Goal: Information Seeking & Learning: Learn about a topic

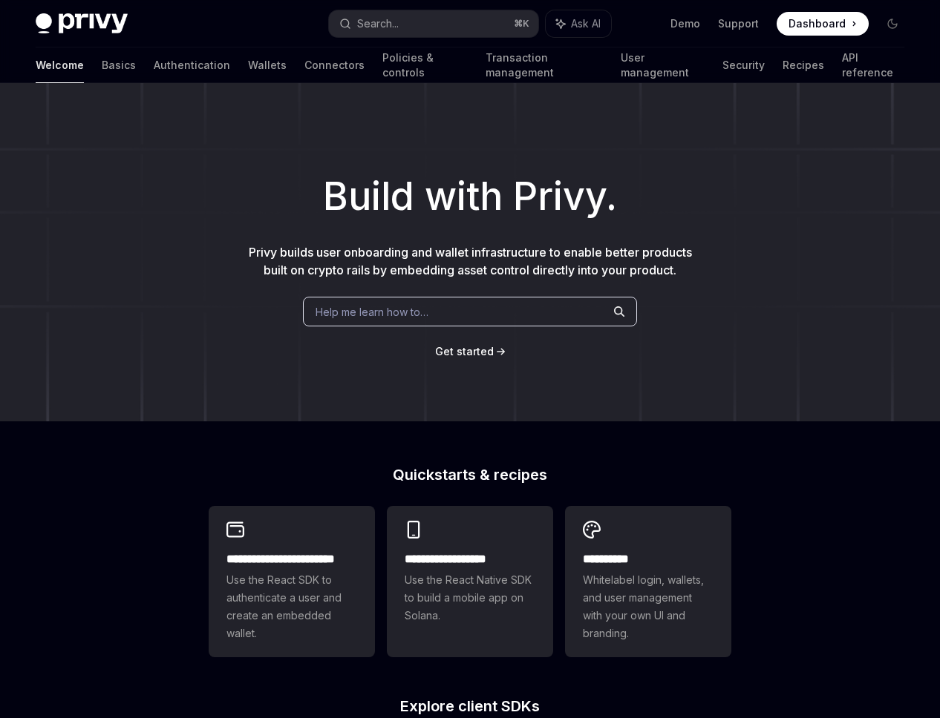
click at [532, 132] on div "Build with Privy. Privy builds user onboarding and wallet infrastructure to ena…" at bounding box center [470, 252] width 940 height 338
click at [274, 132] on div "Build with Privy. Privy builds user onboarding and wallet infrastructure to ena…" at bounding box center [470, 252] width 940 height 338
click at [248, 70] on link "Wallets" at bounding box center [267, 65] width 39 height 36
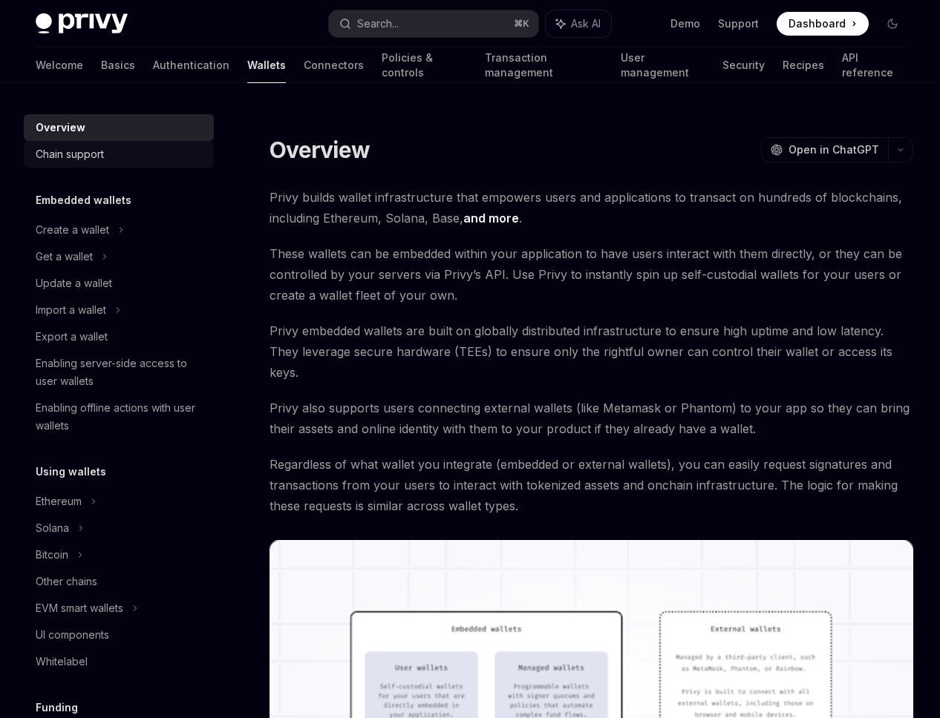
click at [157, 158] on div "Chain support" at bounding box center [120, 154] width 169 height 18
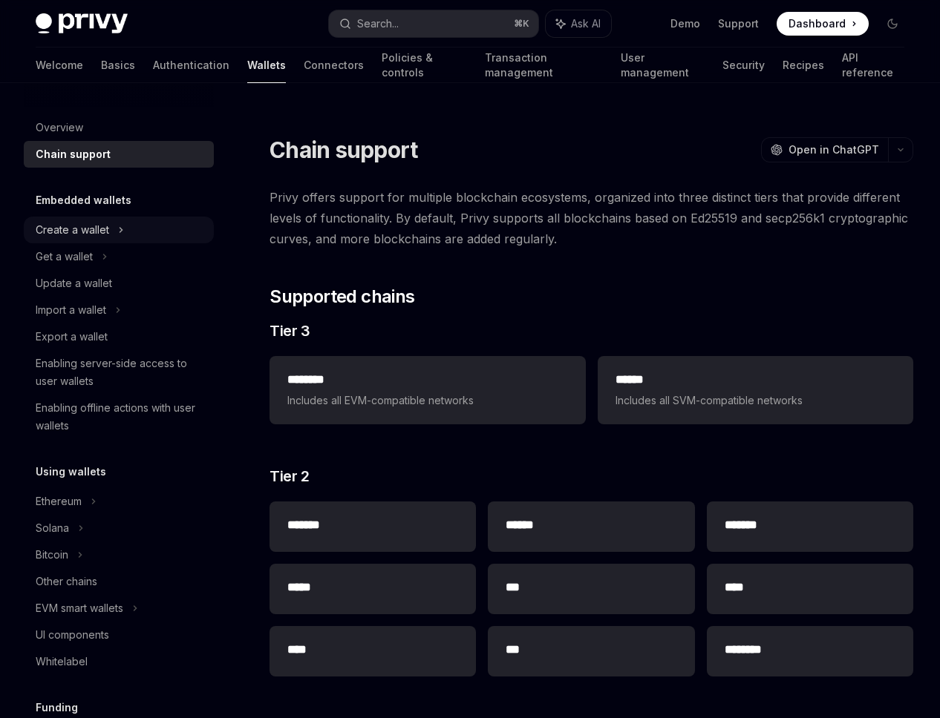
click at [164, 235] on div "Create a wallet" at bounding box center [119, 230] width 190 height 27
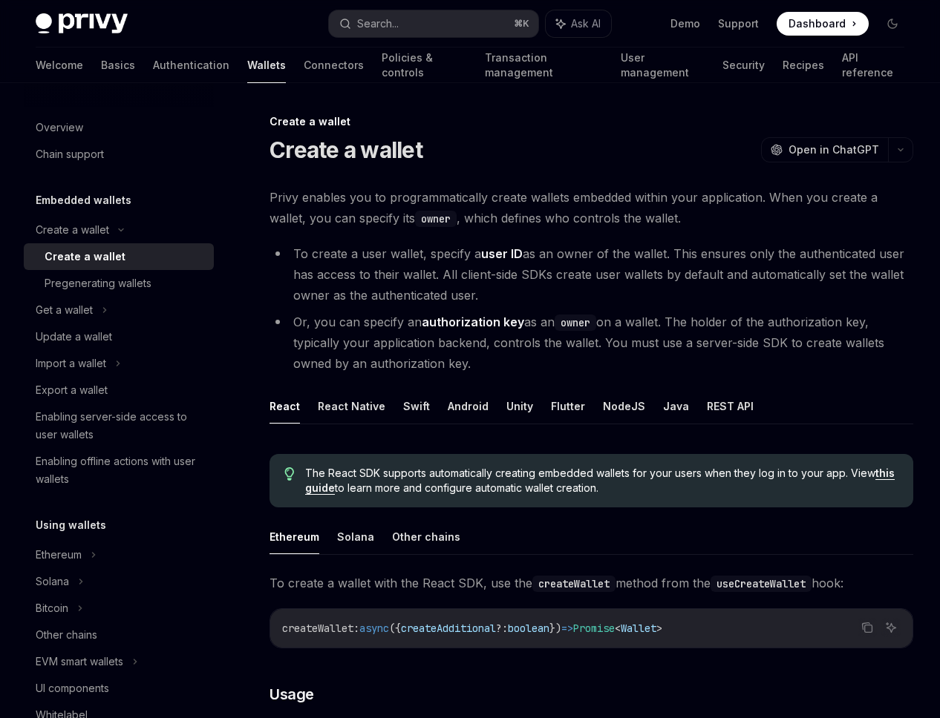
click at [171, 269] on link "Create a wallet" at bounding box center [119, 256] width 190 height 27
click at [168, 278] on div "Pregenerating wallets" at bounding box center [125, 284] width 160 height 18
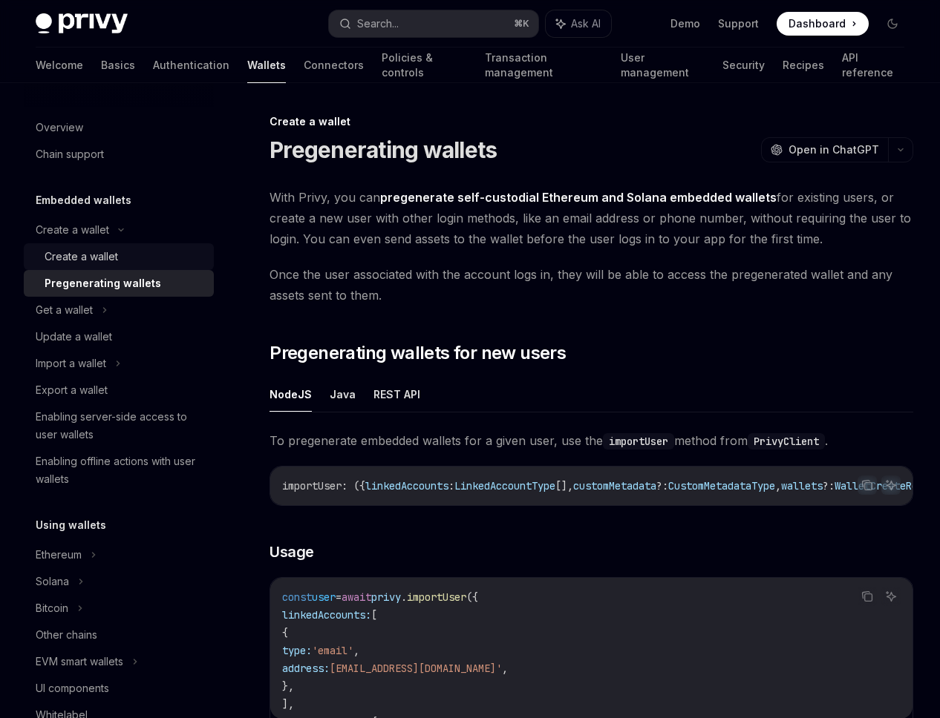
click at [169, 253] on div "Create a wallet" at bounding box center [125, 257] width 160 height 18
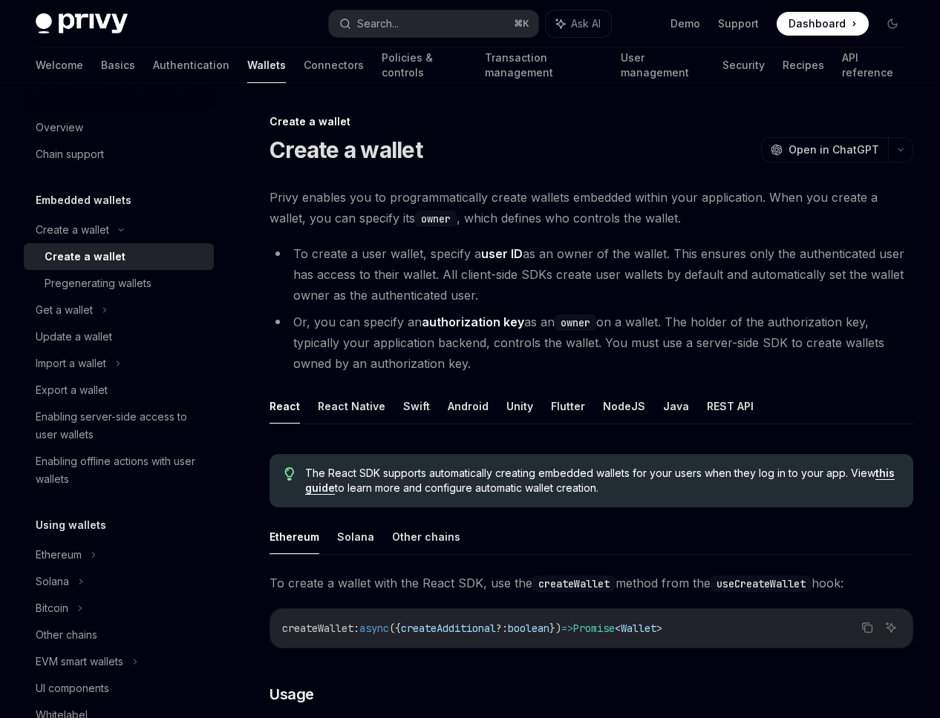
click at [842, 59] on link "API reference" at bounding box center [873, 65] width 62 height 36
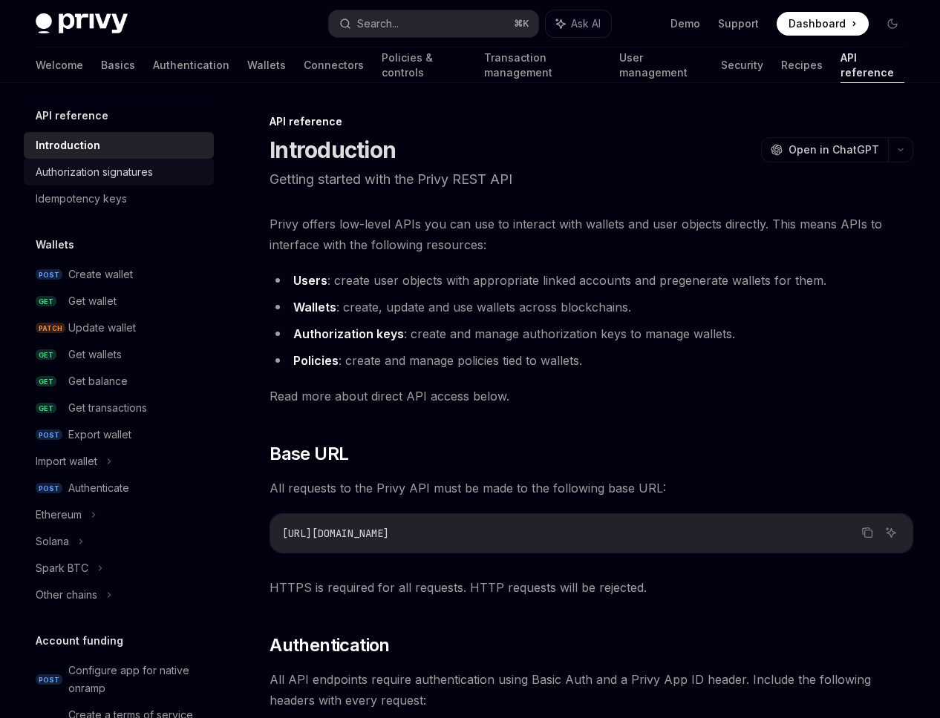
click at [151, 174] on div "Authorization signatures" at bounding box center [94, 172] width 117 height 18
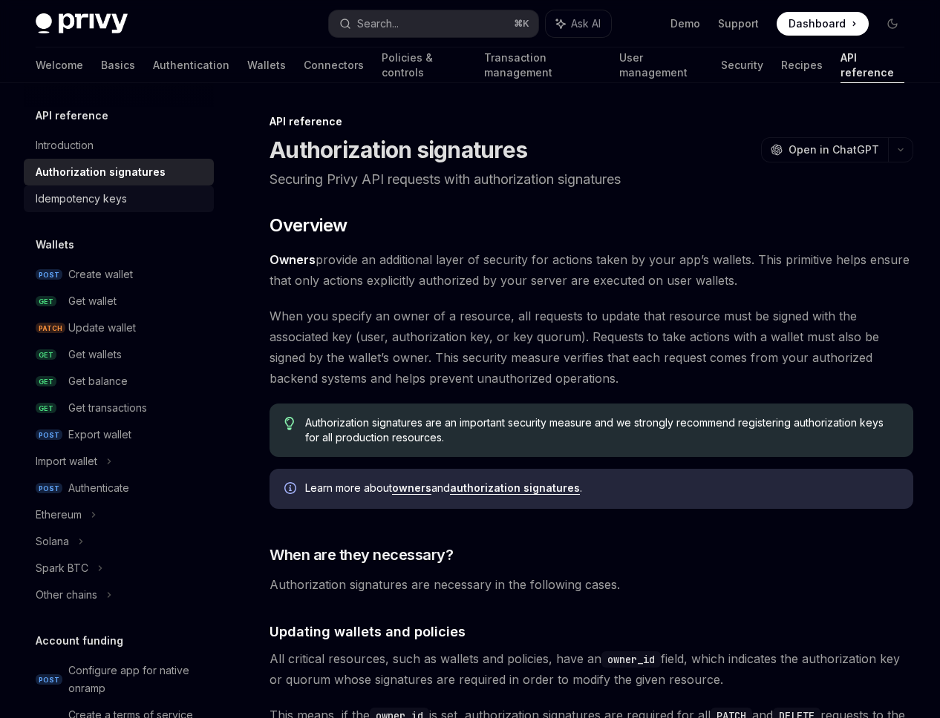
click at [151, 197] on div "Idempotency keys" at bounding box center [120, 199] width 169 height 18
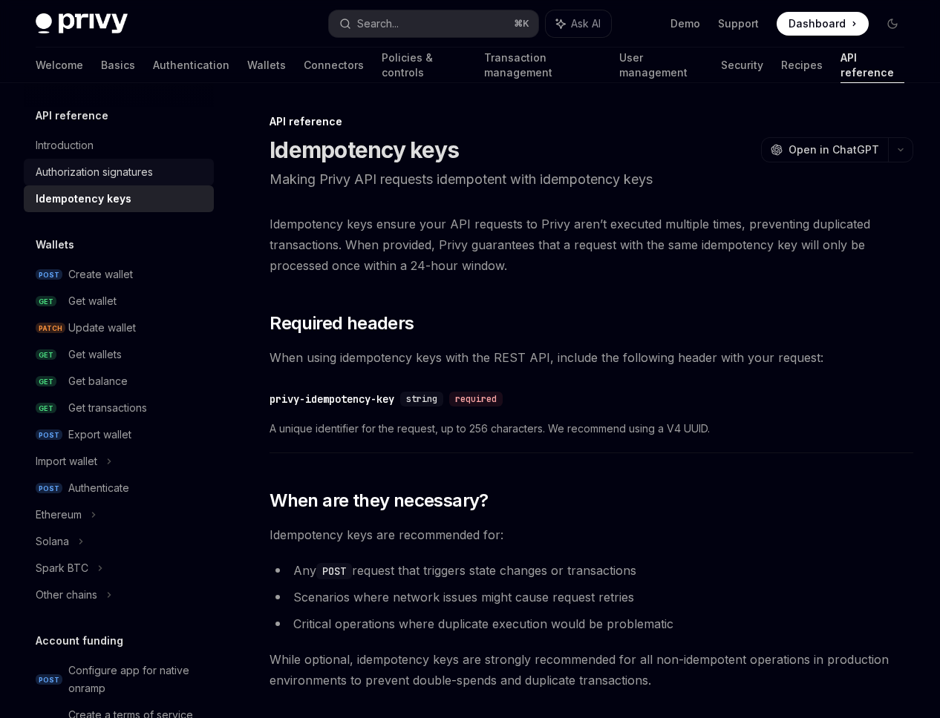
click at [151, 176] on div "Authorization signatures" at bounding box center [94, 172] width 117 height 18
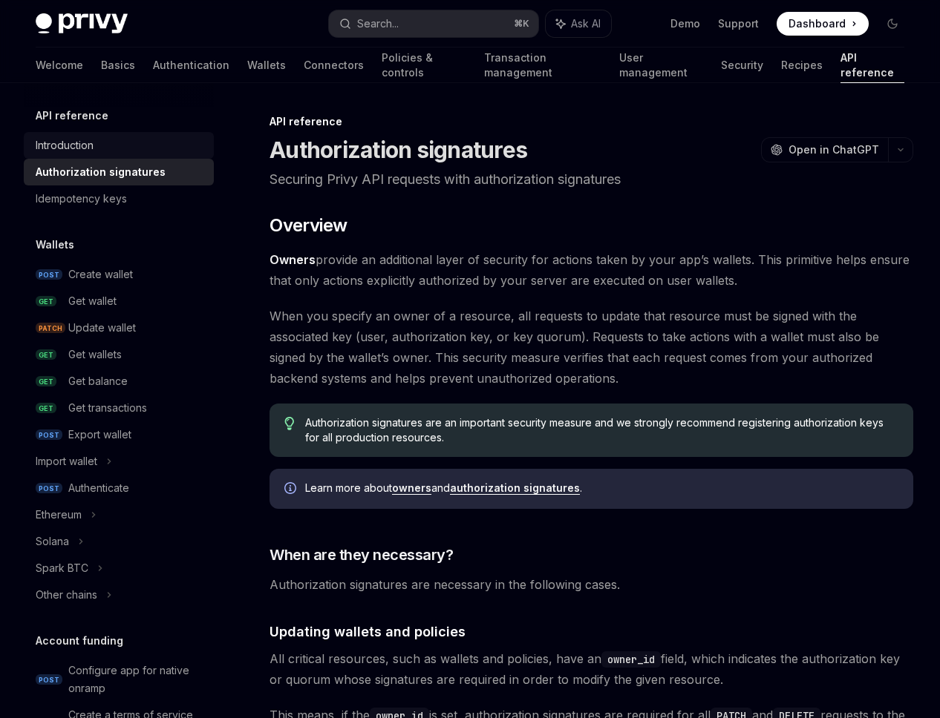
click at [153, 154] on link "Introduction" at bounding box center [119, 145] width 190 height 27
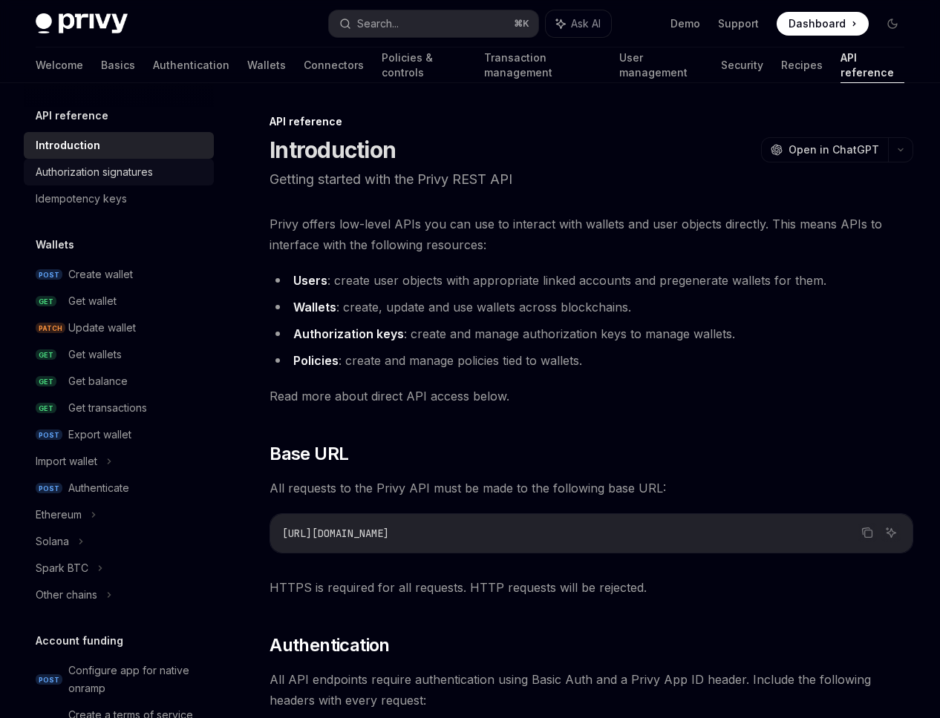
click at [153, 169] on div "Authorization signatures" at bounding box center [94, 172] width 117 height 18
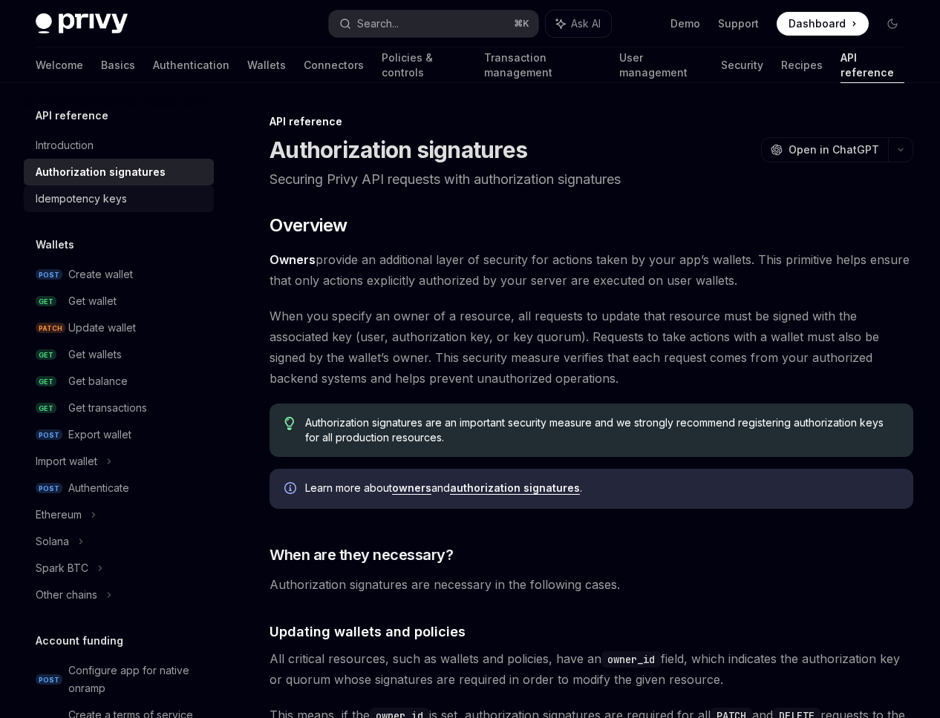
click at [149, 200] on div "Idempotency keys" at bounding box center [120, 199] width 169 height 18
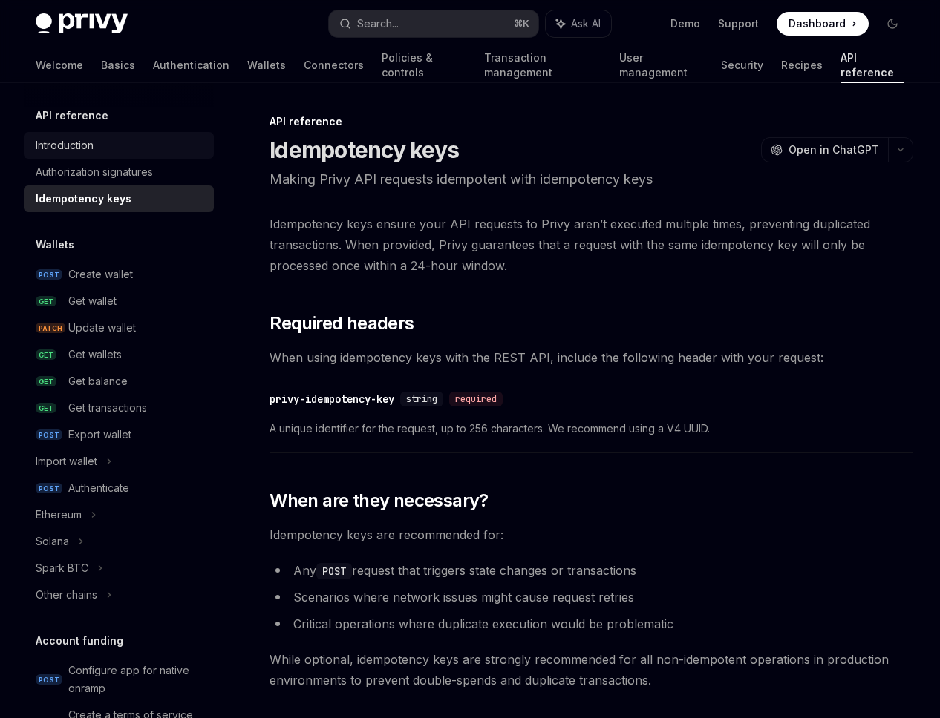
click at [155, 149] on div "Introduction" at bounding box center [120, 146] width 169 height 18
type textarea "*"
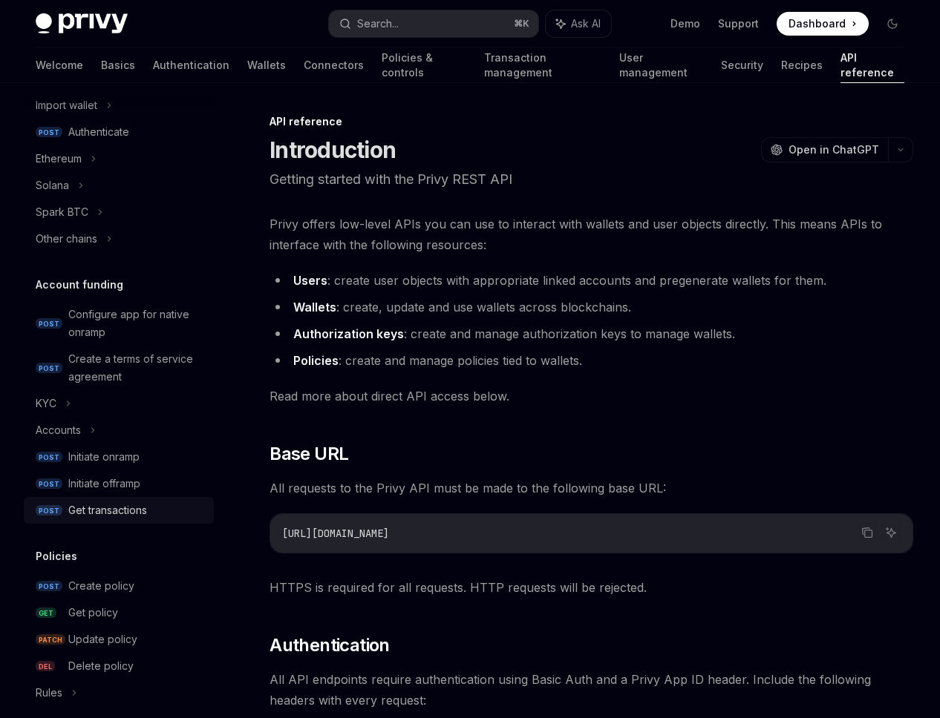
scroll to position [454, 0]
